Goal: Transaction & Acquisition: Book appointment/travel/reservation

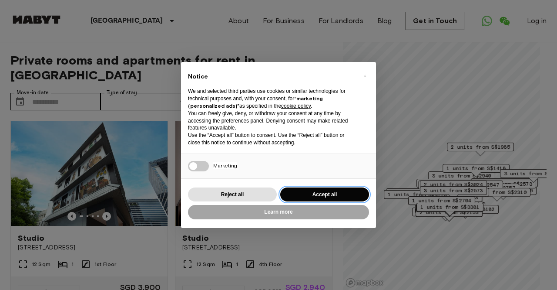
click at [311, 191] on button "Accept all" at bounding box center [324, 194] width 89 height 14
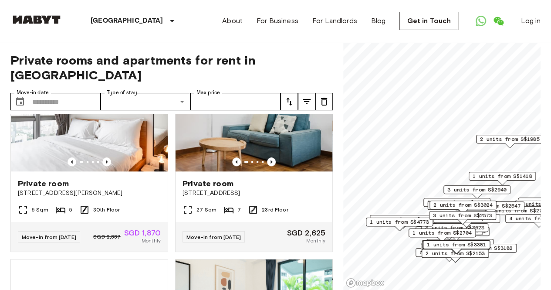
scroll to position [440, 0]
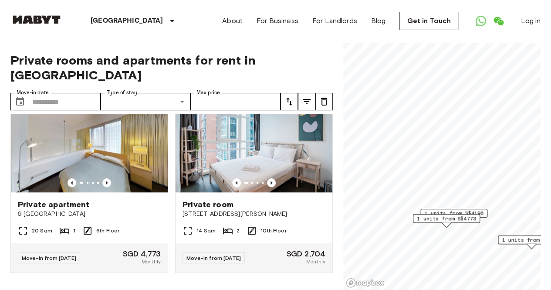
scroll to position [429, 0]
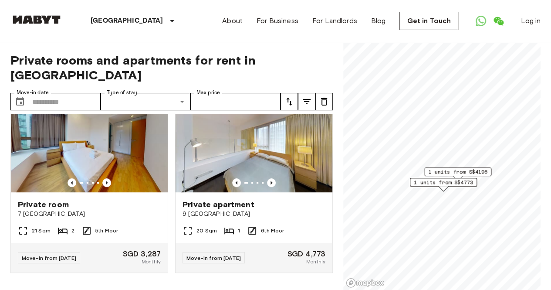
scroll to position [232, 0]
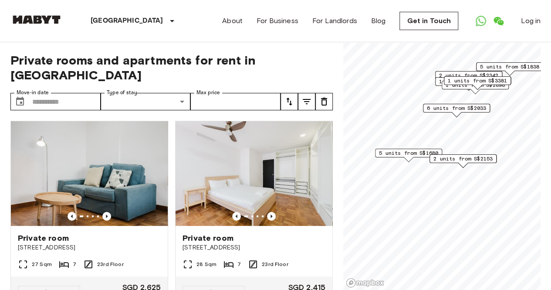
click at [469, 158] on span "2 units from S$2153" at bounding box center [462, 159] width 59 height 8
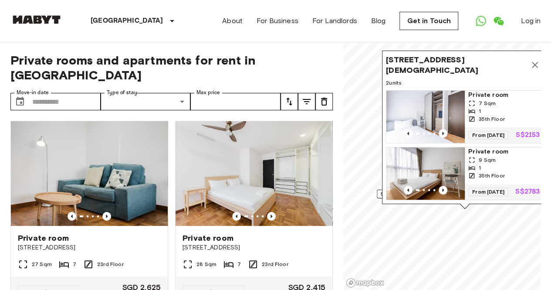
click at [535, 62] on icon "Map marker" at bounding box center [535, 65] width 6 height 6
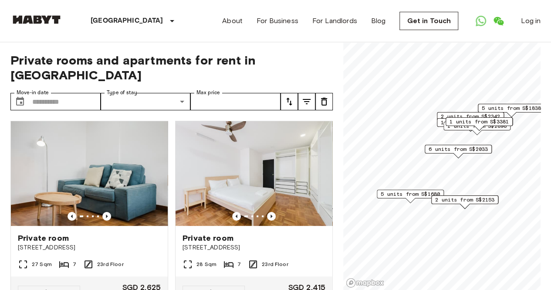
click at [411, 194] on span "5 units from S$1680" at bounding box center [410, 194] width 59 height 8
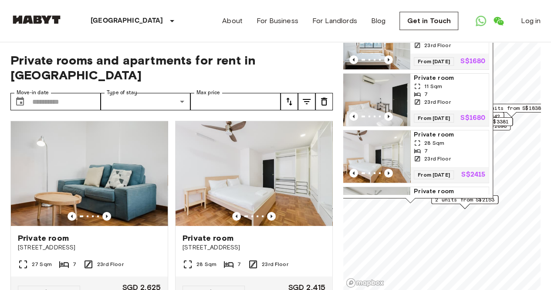
scroll to position [0, 0]
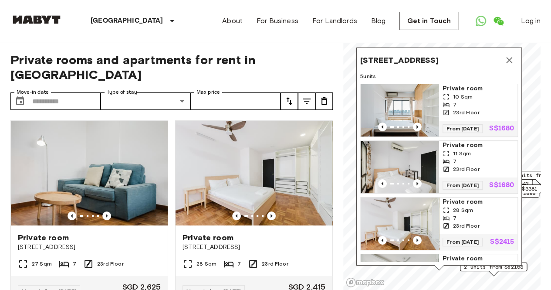
drag, startPoint x: 448, startPoint y: 143, endPoint x: 476, endPoint y: 210, distance: 73.4
click at [476, 206] on span "Private room" at bounding box center [477, 201] width 71 height 9
click at [253, 166] on img at bounding box center [253, 173] width 157 height 105
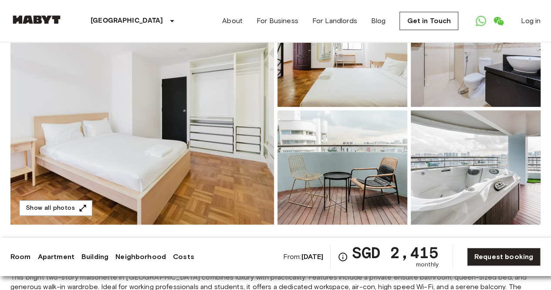
scroll to position [121, 0]
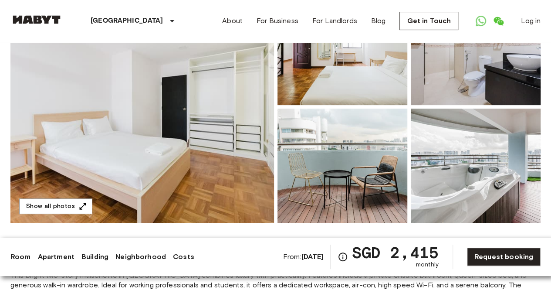
click at [176, 149] on img at bounding box center [141, 107] width 263 height 232
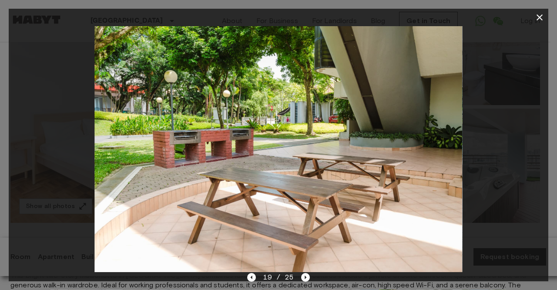
click at [539, 15] on icon "button" at bounding box center [540, 17] width 10 height 10
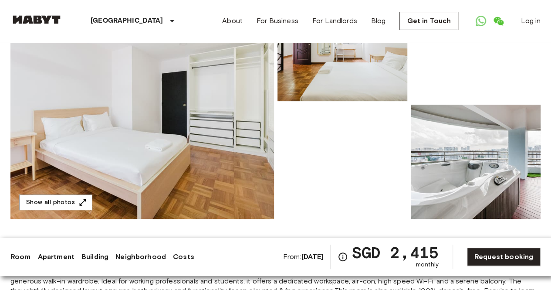
scroll to position [124, 0]
